Goal: Information Seeking & Learning: Learn about a topic

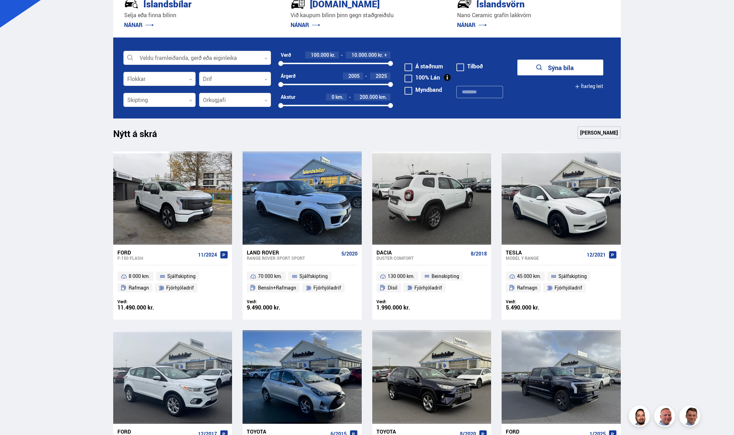
scroll to position [167, 0]
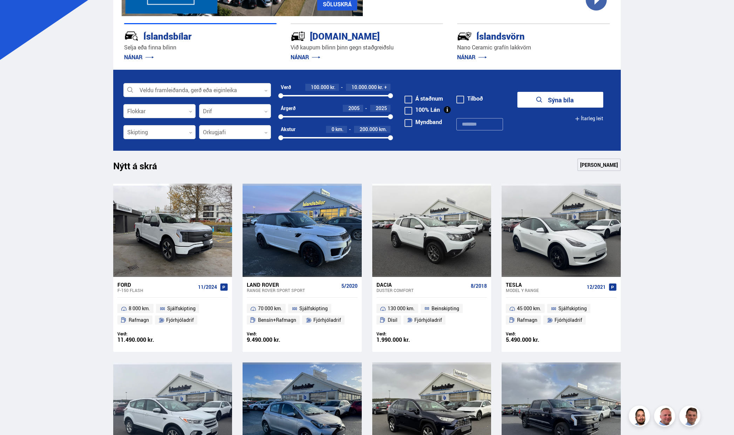
click at [461, 123] on input "text" at bounding box center [480, 124] width 47 height 12
paste input "******"
type input "******"
click at [548, 103] on button "Sýna 1 bíla" at bounding box center [561, 100] width 86 height 16
type input "******"
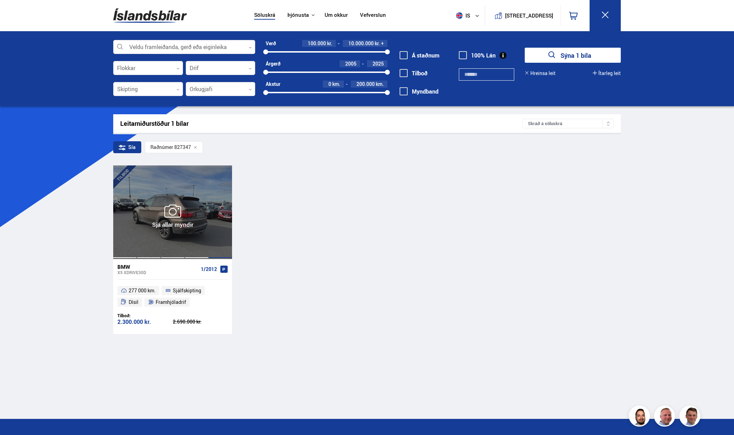
click at [229, 196] on div at bounding box center [221, 212] width 24 height 93
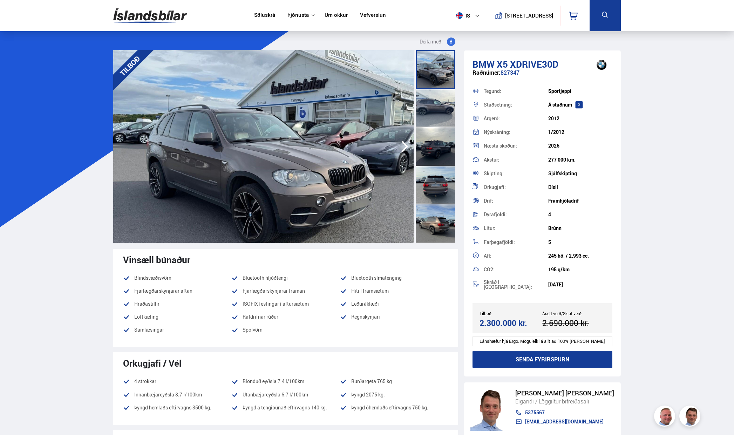
click at [171, 14] on img at bounding box center [150, 15] width 74 height 23
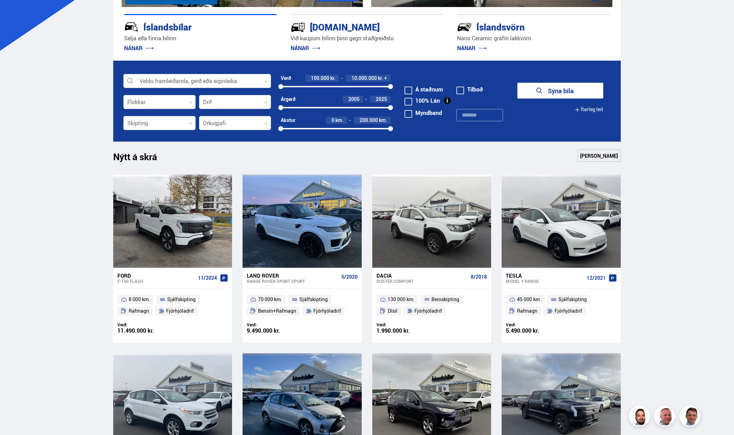
scroll to position [316, 0]
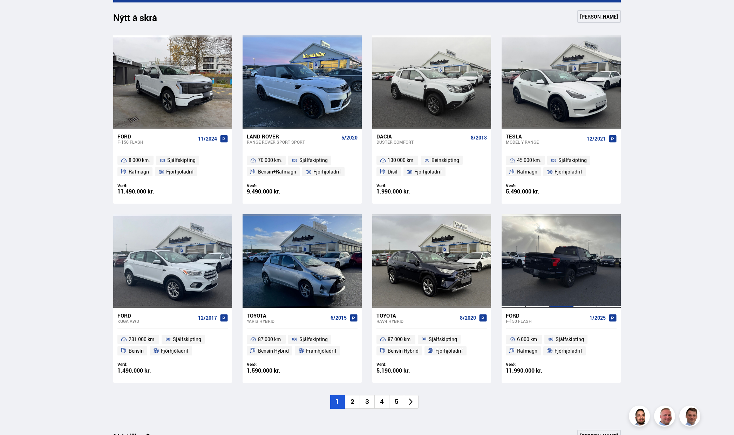
click at [564, 243] on div at bounding box center [562, 260] width 24 height 93
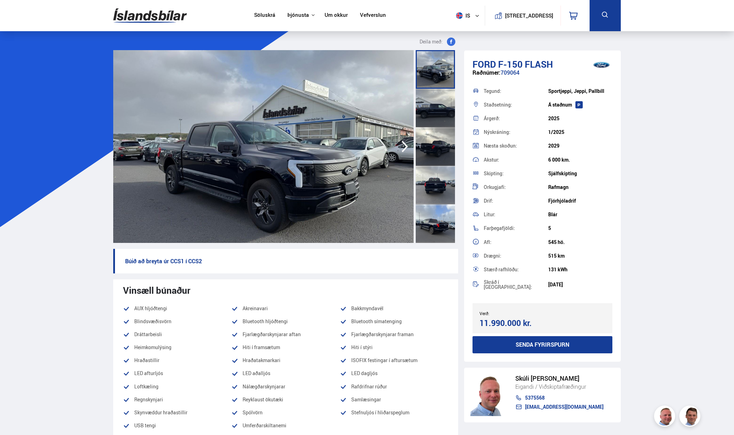
click at [153, 21] on img at bounding box center [150, 15] width 74 height 23
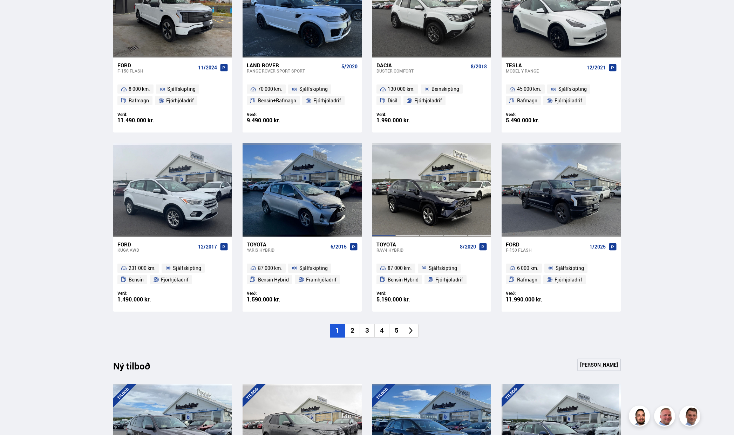
scroll to position [386, 0]
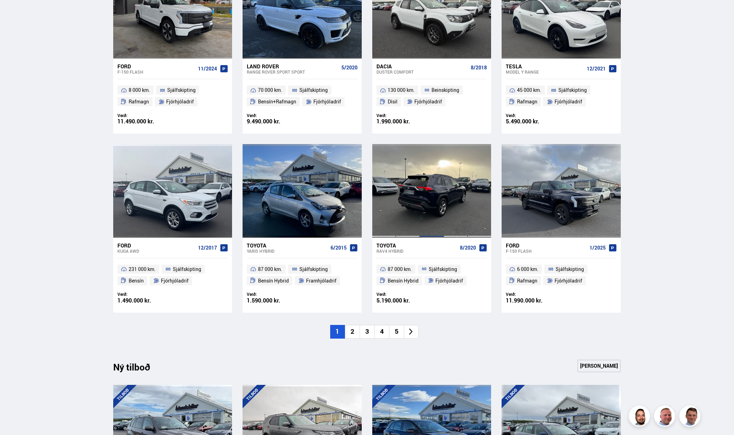
click at [442, 200] on div at bounding box center [432, 190] width 24 height 93
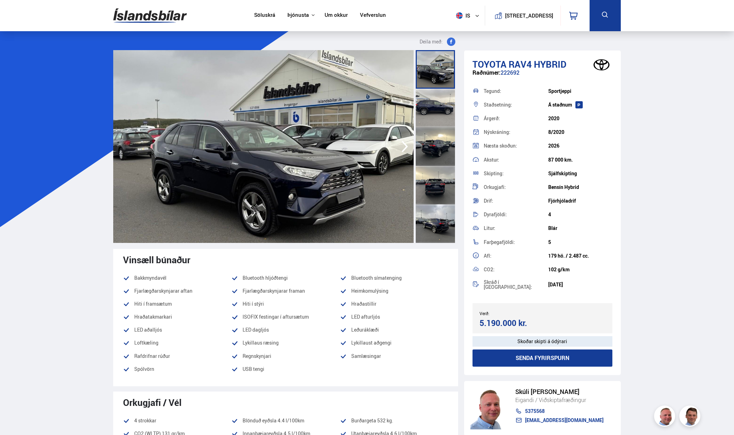
click at [511, 72] on div "Raðnúmer: 222692" at bounding box center [543, 76] width 140 height 14
copy div "222692"
click at [250, 20] on nav "Söluskrá Þjónusta Íslandsbílar Kaupumbila.is Íslandsvörn Leiðbeiningar Um okkur…" at bounding box center [320, 15] width 144 height 31
click at [260, 14] on link "Söluskrá" at bounding box center [264, 15] width 21 height 7
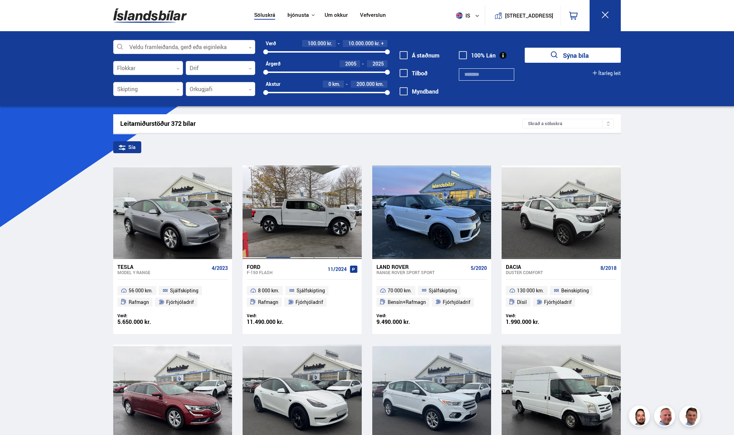
click at [275, 204] on div at bounding box center [279, 212] width 24 height 93
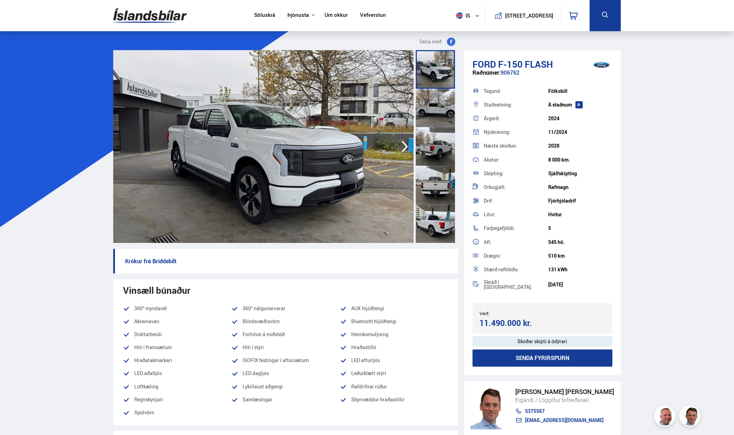
click at [405, 146] on icon "button" at bounding box center [405, 146] width 14 height 17
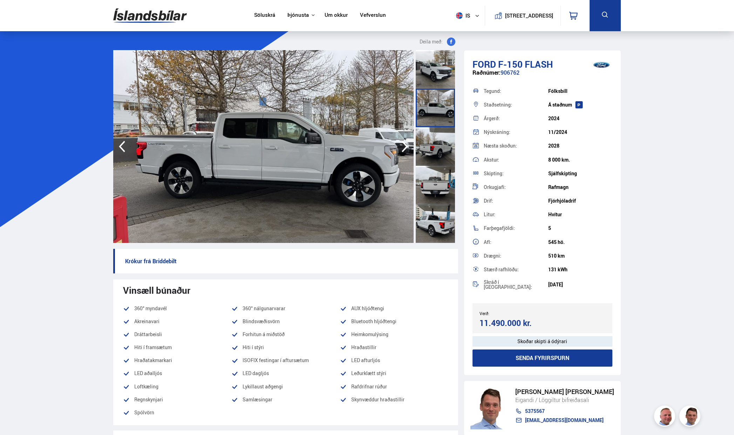
click at [405, 146] on icon "button" at bounding box center [405, 146] width 14 height 17
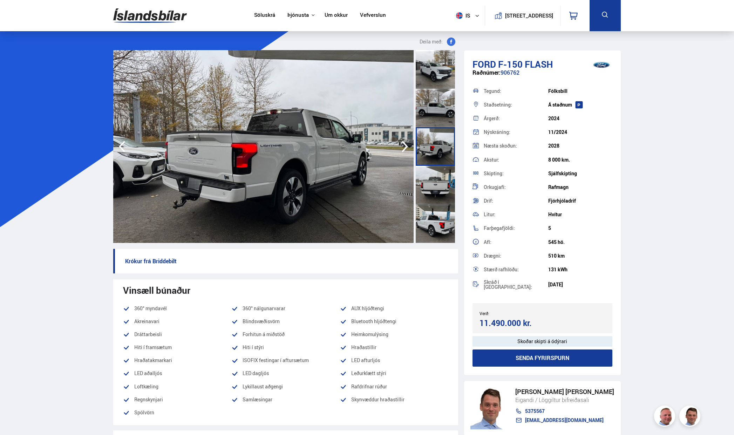
click at [405, 146] on icon "button" at bounding box center [405, 146] width 14 height 17
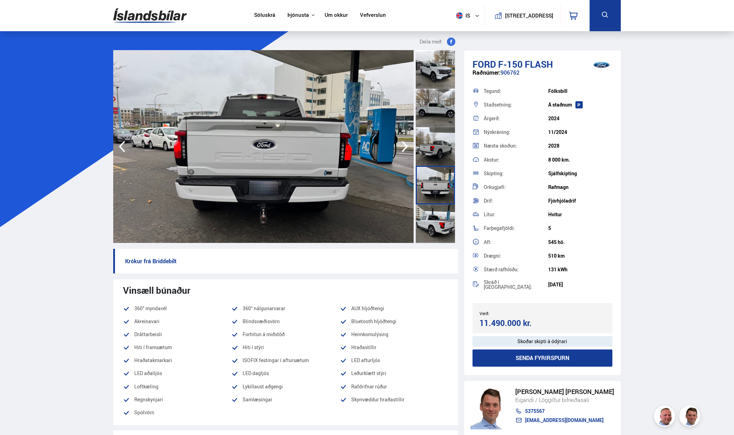
click at [405, 146] on icon "button" at bounding box center [405, 146] width 14 height 17
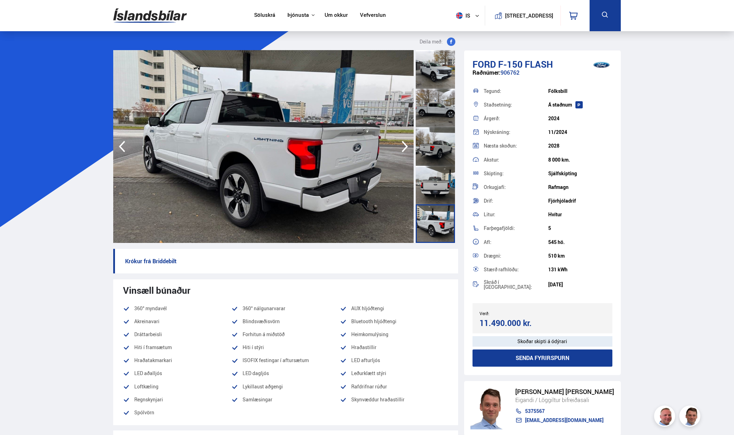
click at [405, 146] on icon "button" at bounding box center [405, 146] width 14 height 17
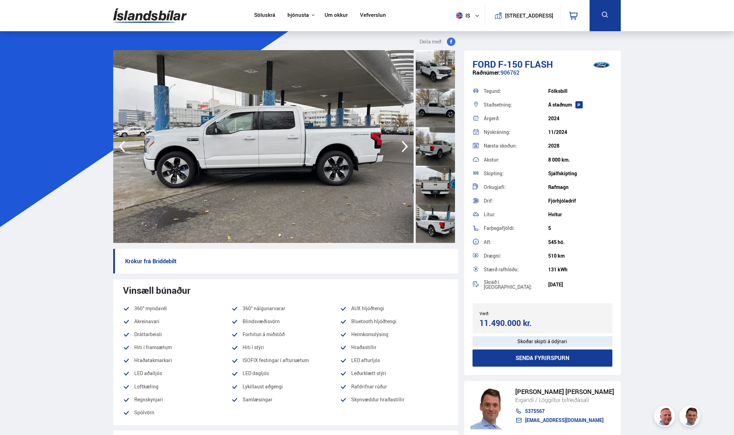
click at [405, 146] on icon "button" at bounding box center [405, 146] width 14 height 17
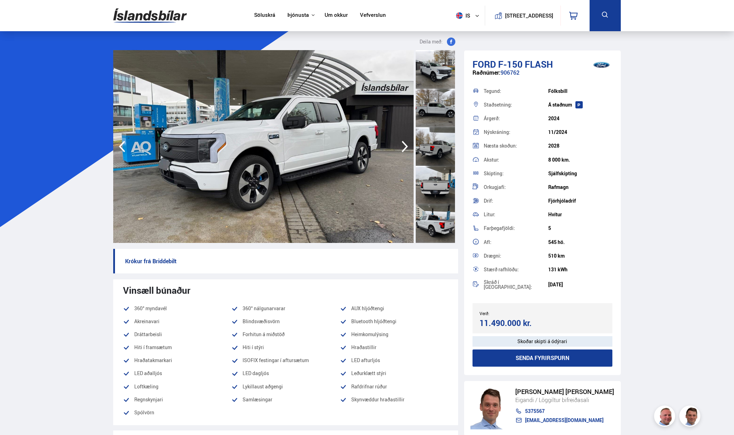
click at [405, 146] on icon "button" at bounding box center [405, 146] width 14 height 17
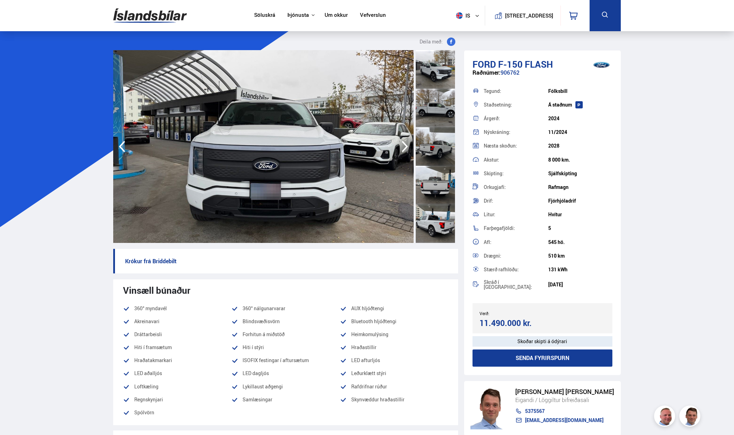
click at [405, 146] on icon "button" at bounding box center [405, 146] width 14 height 17
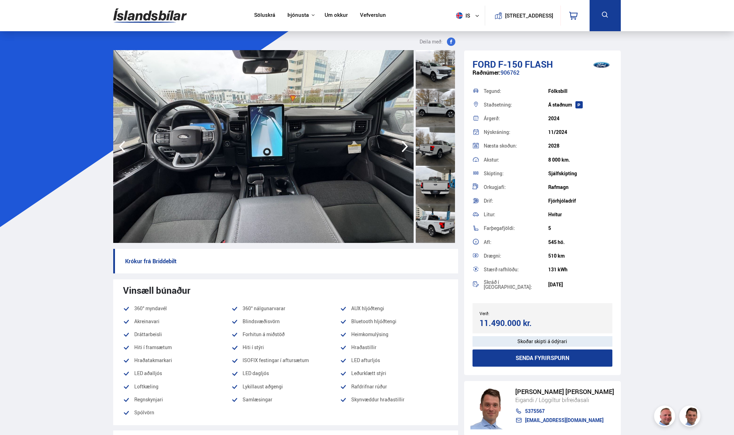
click at [405, 146] on icon "button" at bounding box center [405, 146] width 14 height 17
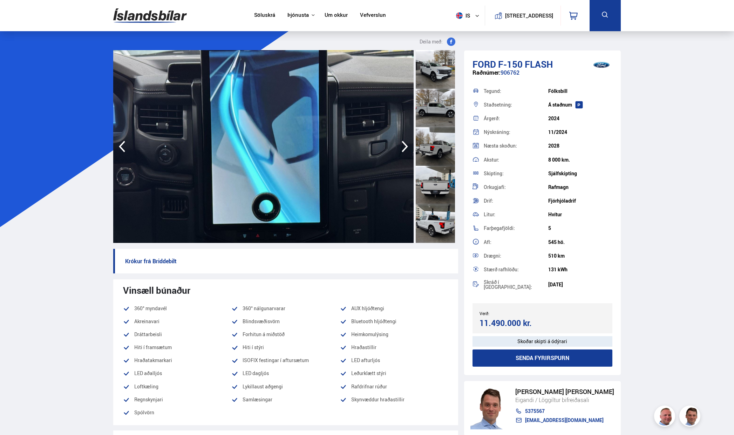
click at [405, 146] on icon "button" at bounding box center [405, 146] width 14 height 17
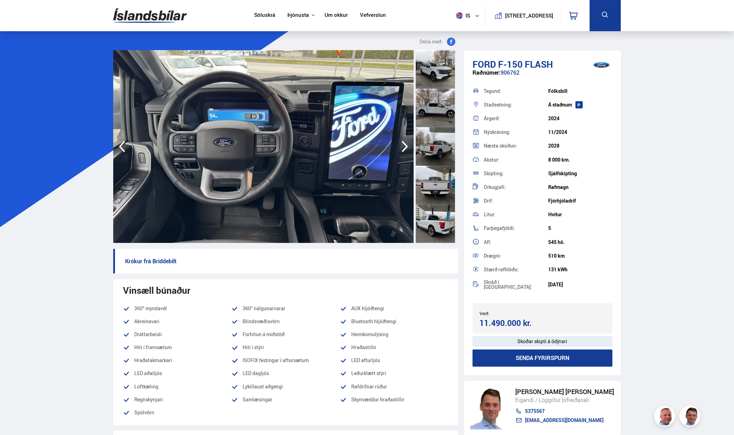
click at [405, 146] on icon "button" at bounding box center [405, 146] width 14 height 17
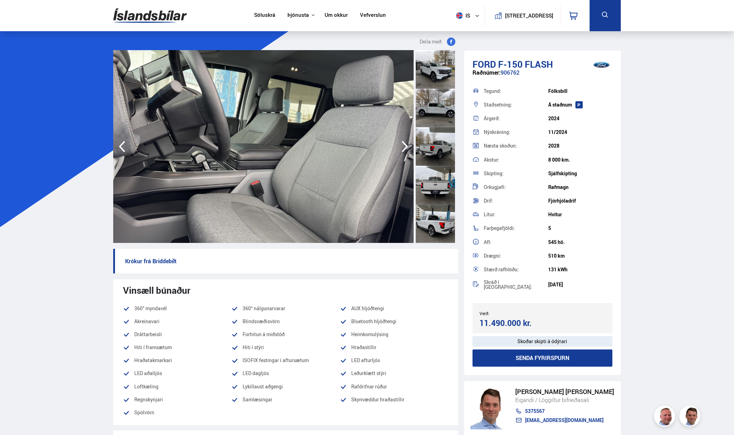
click at [405, 146] on icon "button" at bounding box center [405, 146] width 14 height 17
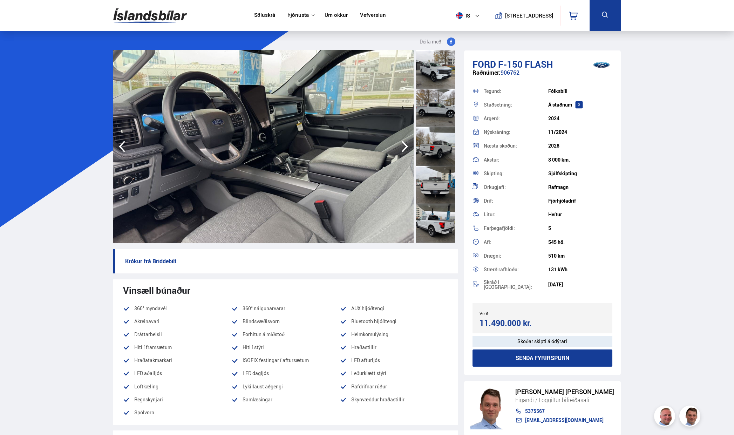
click at [405, 146] on icon "button" at bounding box center [405, 146] width 14 height 17
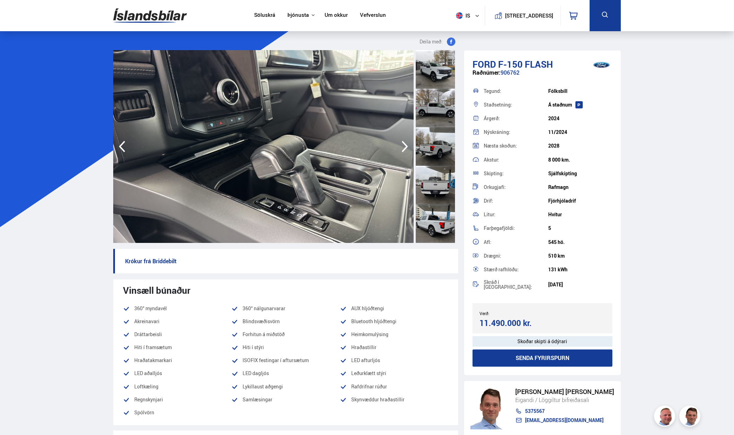
click at [405, 146] on icon "button" at bounding box center [405, 146] width 14 height 17
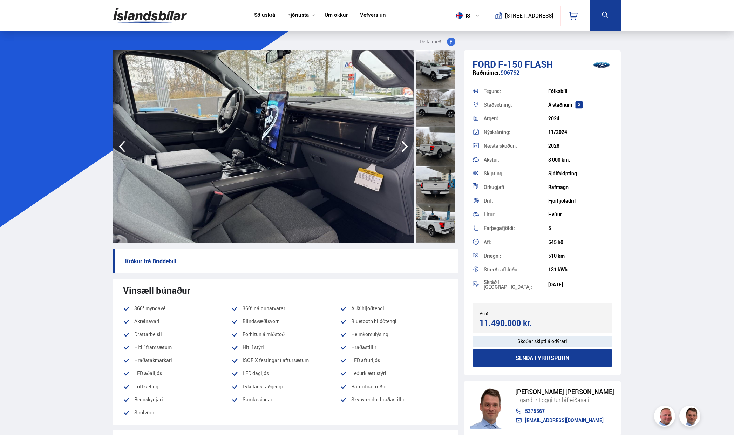
click at [405, 146] on icon "button" at bounding box center [405, 146] width 14 height 17
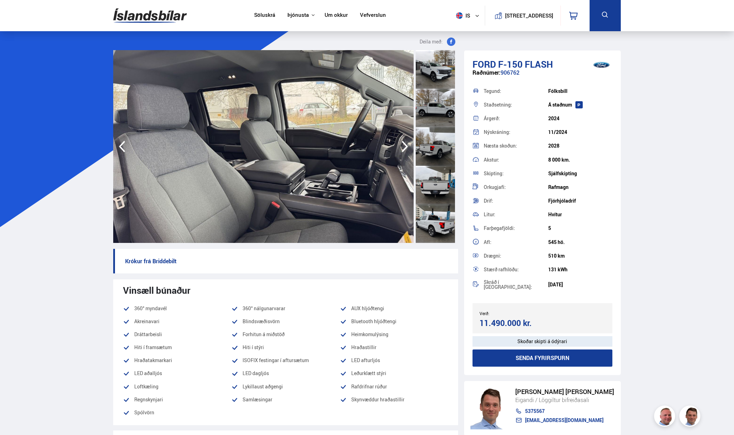
click at [405, 146] on icon "button" at bounding box center [405, 146] width 14 height 17
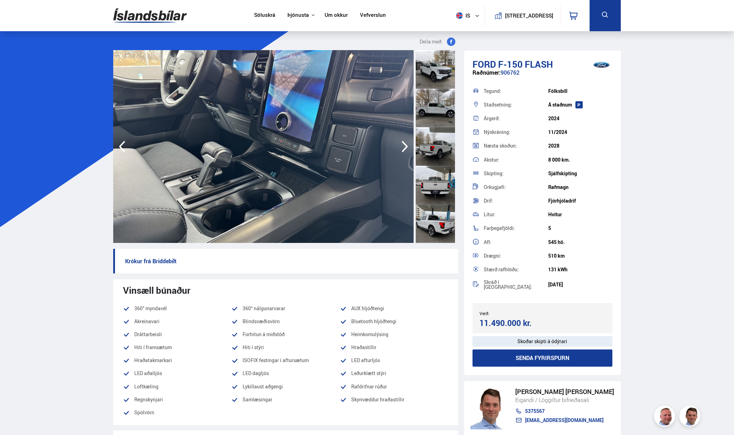
click at [405, 146] on icon "button" at bounding box center [405, 146] width 14 height 17
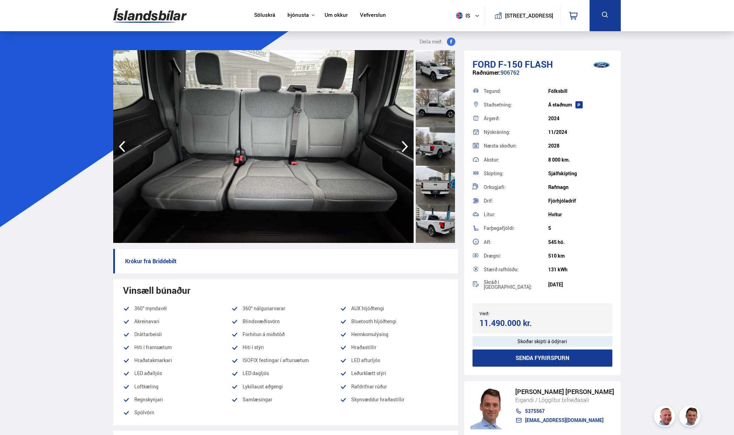
click at [405, 146] on icon "button" at bounding box center [405, 146] width 14 height 17
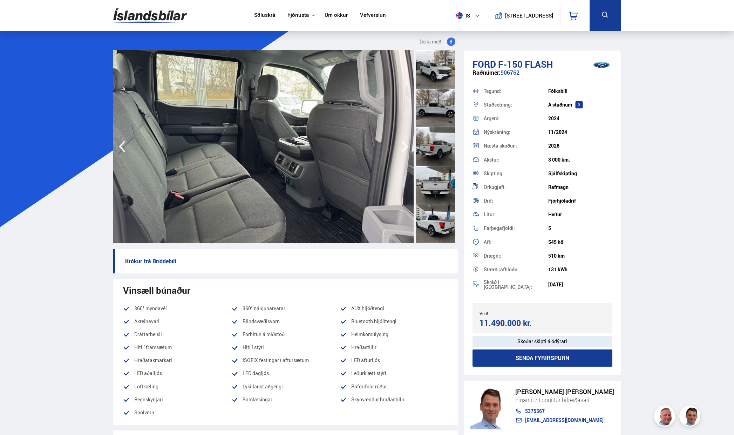
click at [405, 146] on icon "button" at bounding box center [405, 146] width 14 height 17
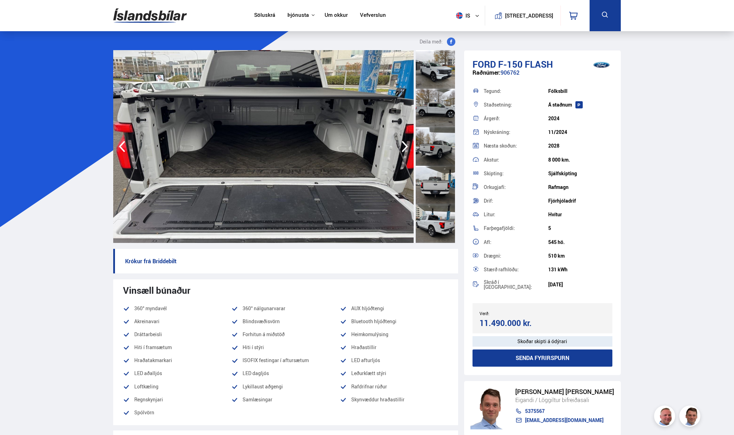
click at [405, 146] on icon "button" at bounding box center [405, 146] width 14 height 17
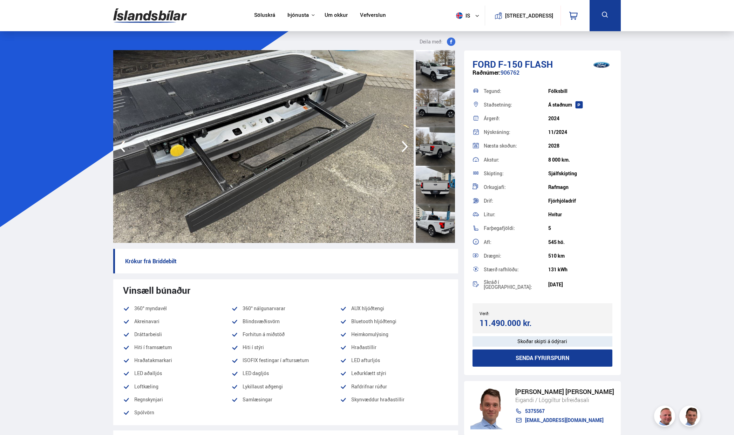
click at [405, 146] on icon "button" at bounding box center [405, 146] width 14 height 17
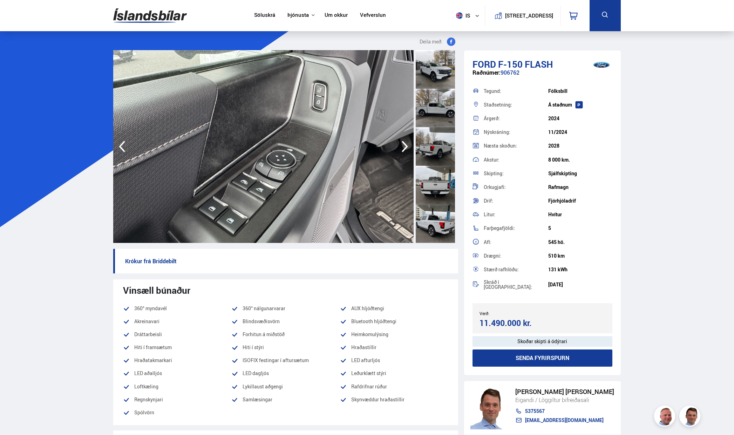
click at [405, 146] on icon "button" at bounding box center [405, 146] width 14 height 17
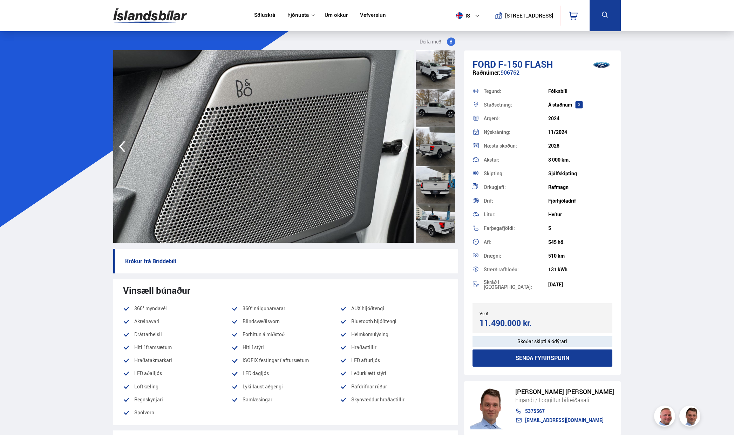
click at [405, 146] on icon "button" at bounding box center [405, 146] width 14 height 17
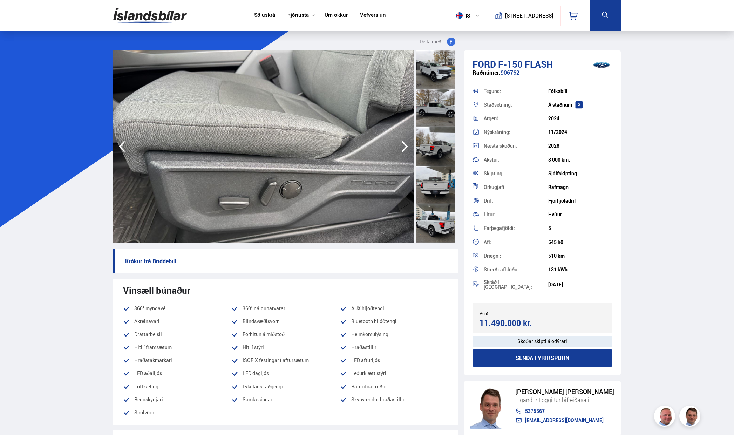
click at [405, 146] on icon "button" at bounding box center [405, 146] width 14 height 17
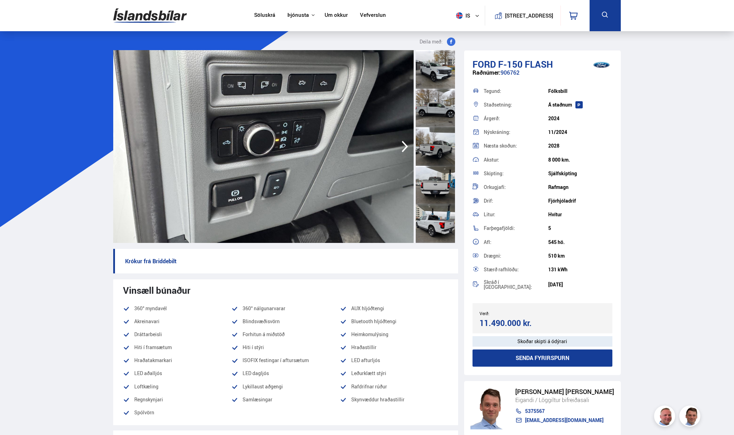
click at [405, 146] on icon "button" at bounding box center [405, 146] width 14 height 17
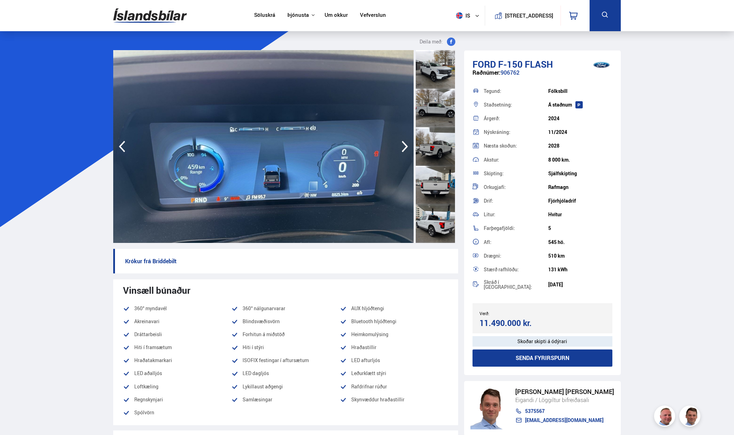
click at [405, 146] on icon "button" at bounding box center [405, 146] width 14 height 17
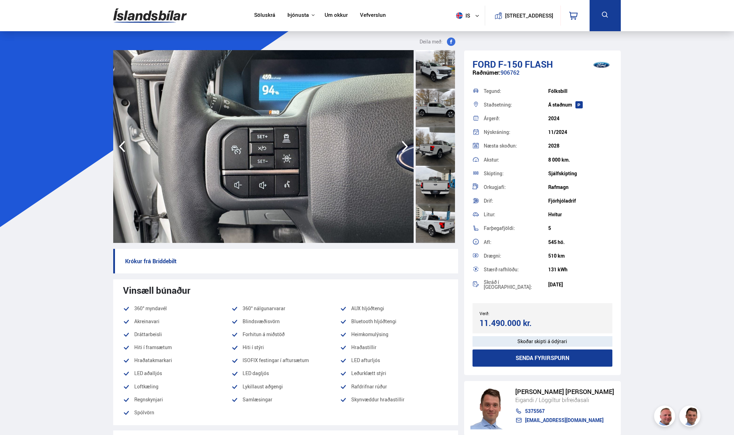
click at [393, 137] on img at bounding box center [263, 146] width 301 height 193
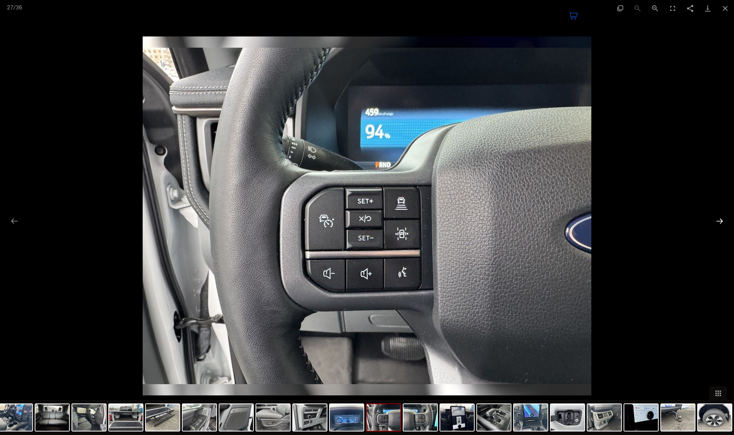
click at [720, 222] on button "Next slide" at bounding box center [720, 221] width 15 height 14
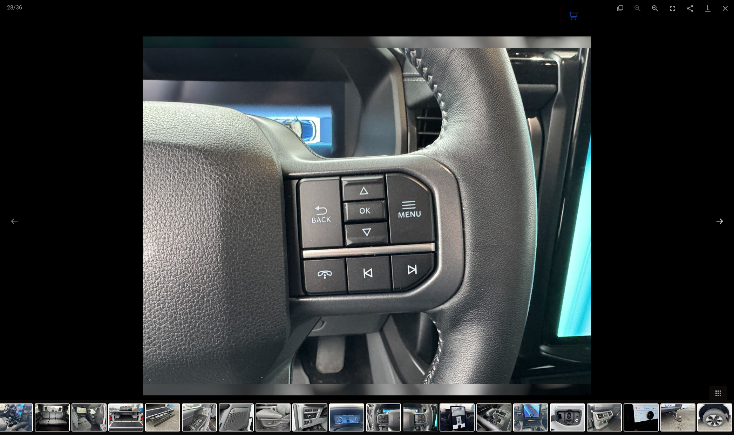
click at [718, 222] on button "Next slide" at bounding box center [720, 221] width 15 height 14
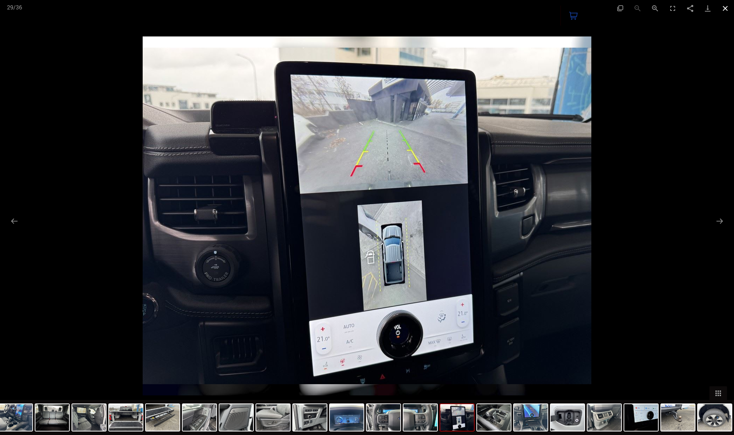
click at [727, 10] on button "Close gallery" at bounding box center [726, 8] width 18 height 16
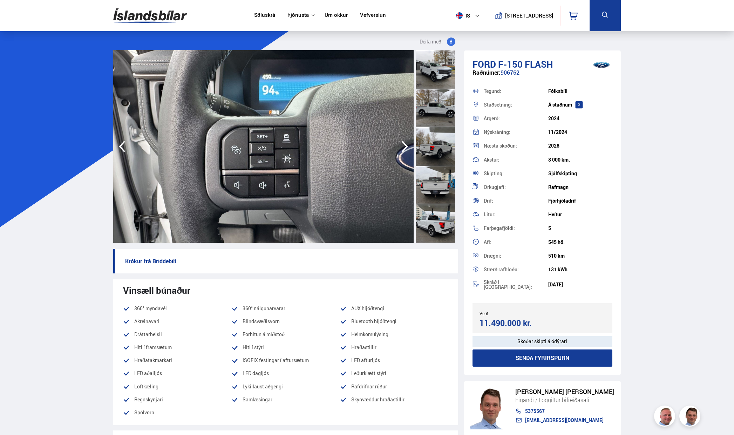
click at [155, 16] on img at bounding box center [150, 15] width 74 height 23
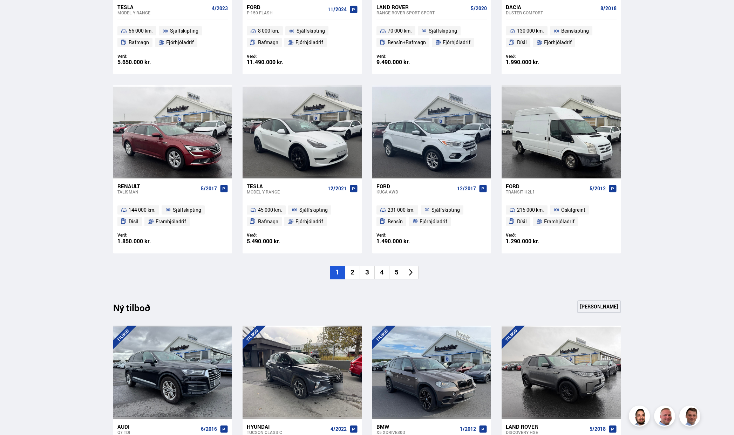
scroll to position [456, 0]
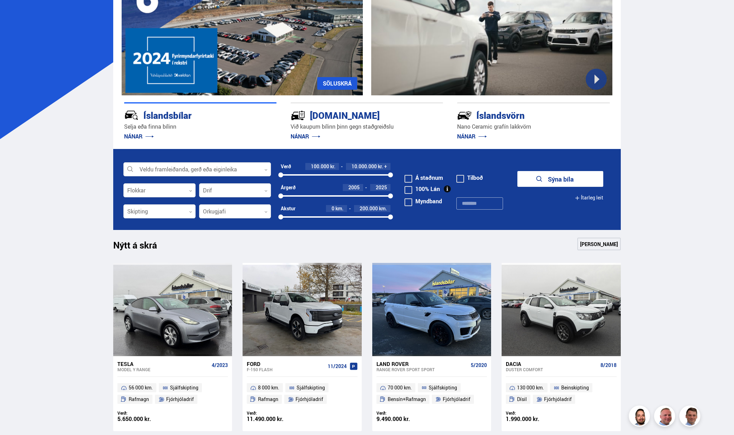
scroll to position [140, 0]
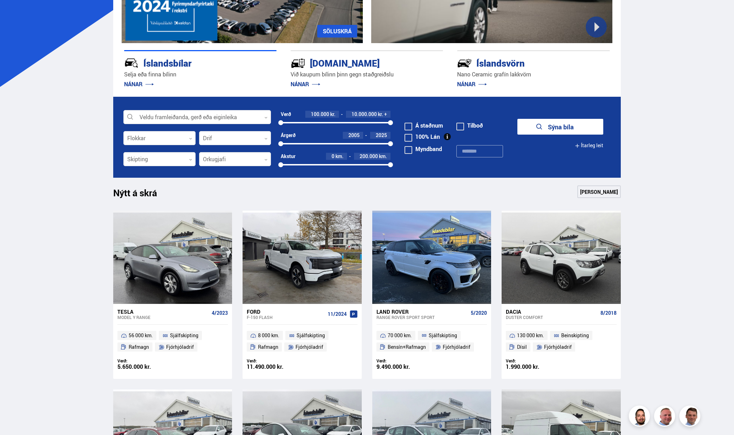
click at [474, 155] on input "text" at bounding box center [480, 151] width 47 height 12
paste input "******"
type input "******"
click at [543, 133] on button "Sýna 1 bíla" at bounding box center [561, 127] width 86 height 16
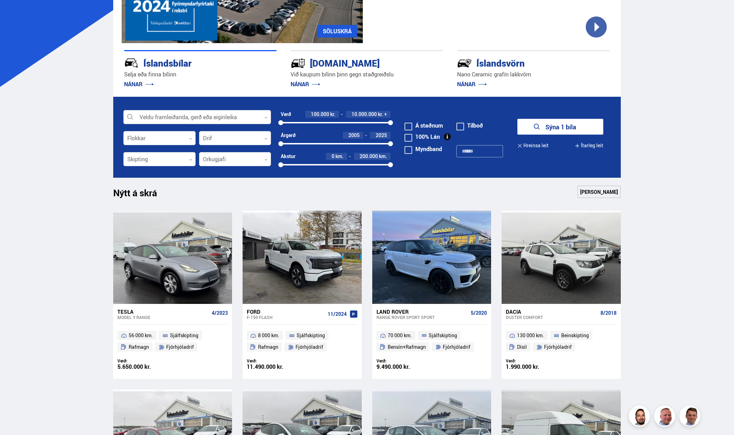
type input "******"
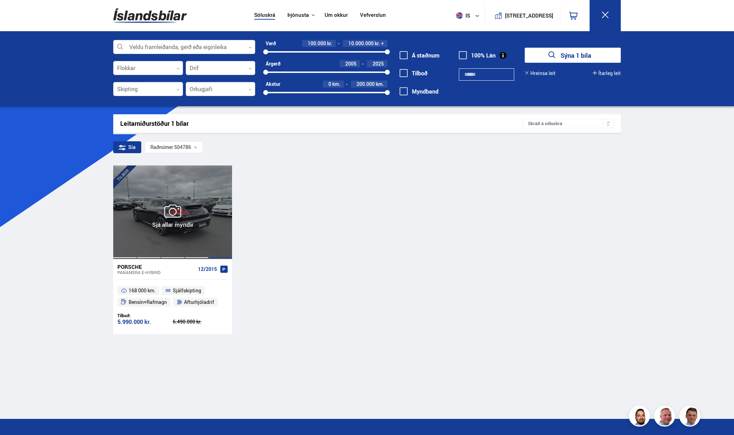
click at [218, 195] on div at bounding box center [221, 212] width 24 height 93
